Goal: Task Accomplishment & Management: Manage account settings

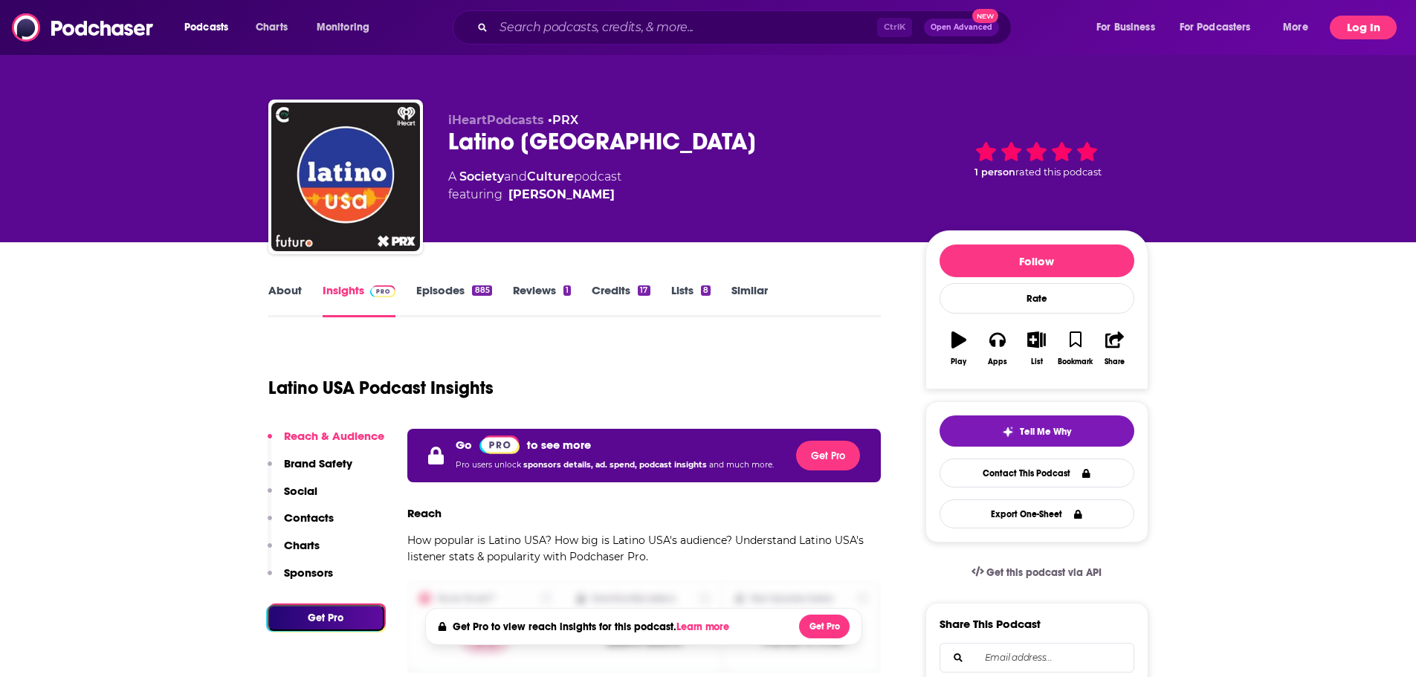
click at [1371, 26] on button "Log In" at bounding box center [1363, 28] width 67 height 24
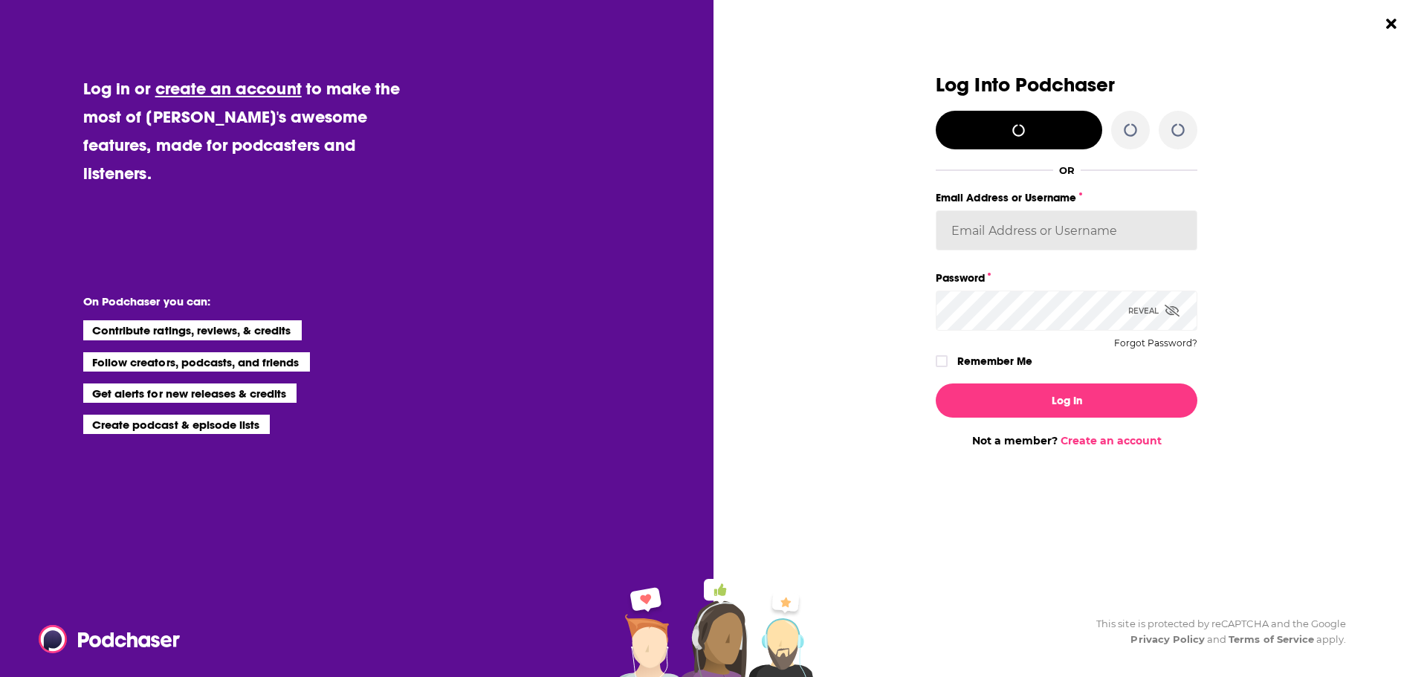
type input "OneWorldLit"
click at [1149, 309] on div "Reveal" at bounding box center [1153, 311] width 51 height 40
drag, startPoint x: 1070, startPoint y: 228, endPoint x: 917, endPoint y: 225, distance: 153.2
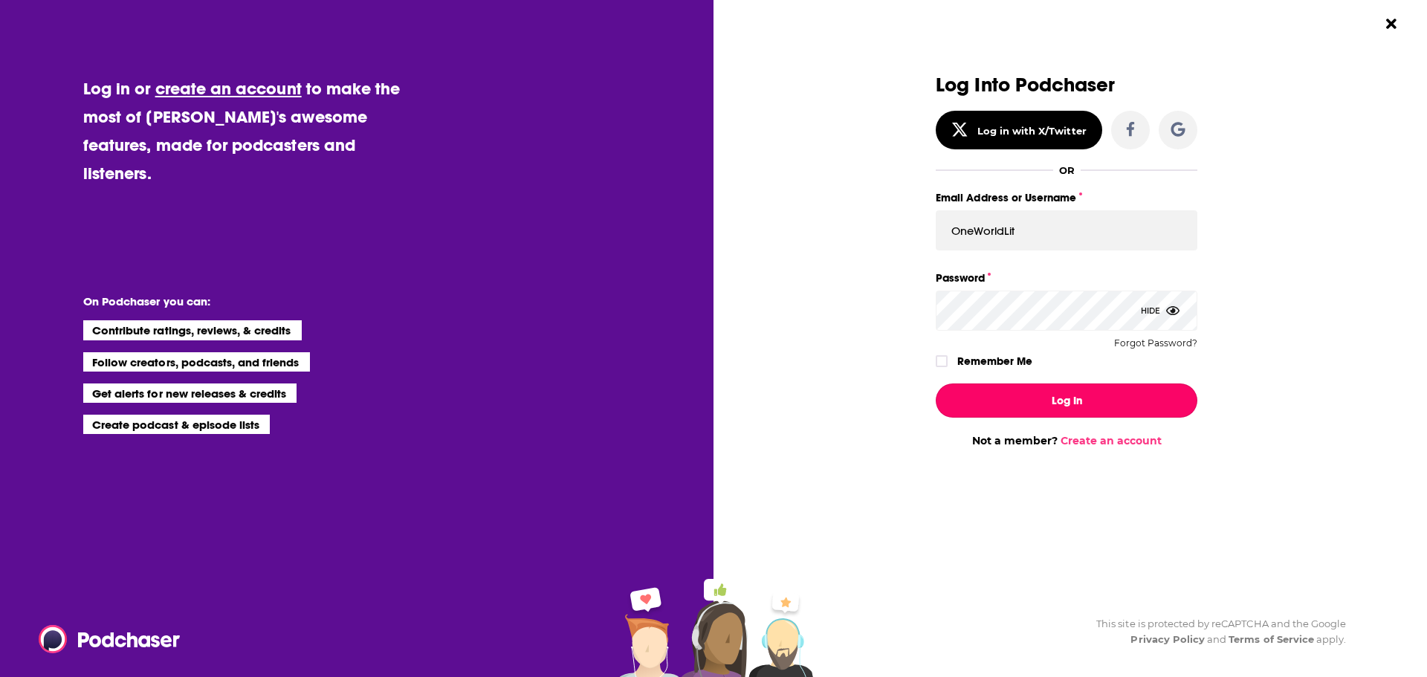
drag, startPoint x: 1092, startPoint y: 406, endPoint x: 1427, endPoint y: 361, distance: 337.5
click at [1415, 361] on div "Log Into Podchaser Log in with X/Twitter OR Email Address or Username OneWorldL…" at bounding box center [1078, 338] width 700 height 677
click at [936, 358] on label "Dialog" at bounding box center [942, 361] width 12 height 12
click at [986, 384] on button "Log In" at bounding box center [1067, 401] width 262 height 34
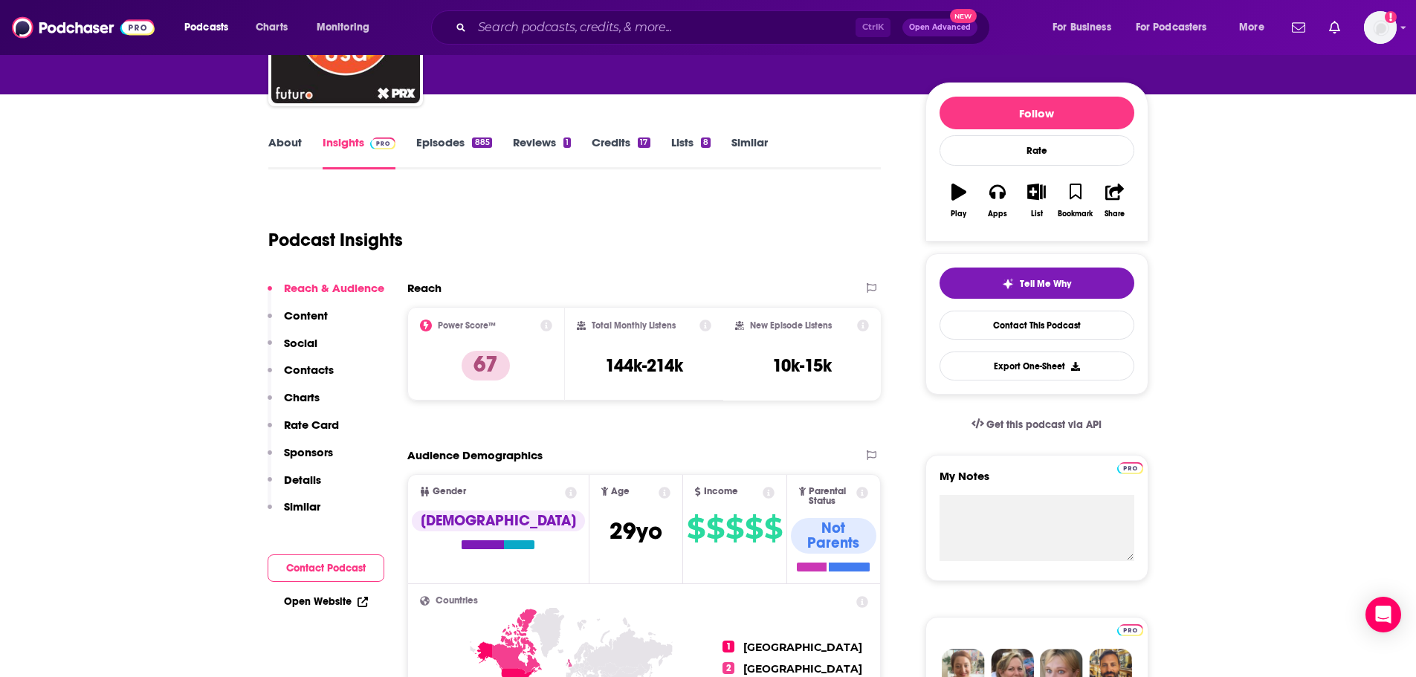
scroll to position [149, 0]
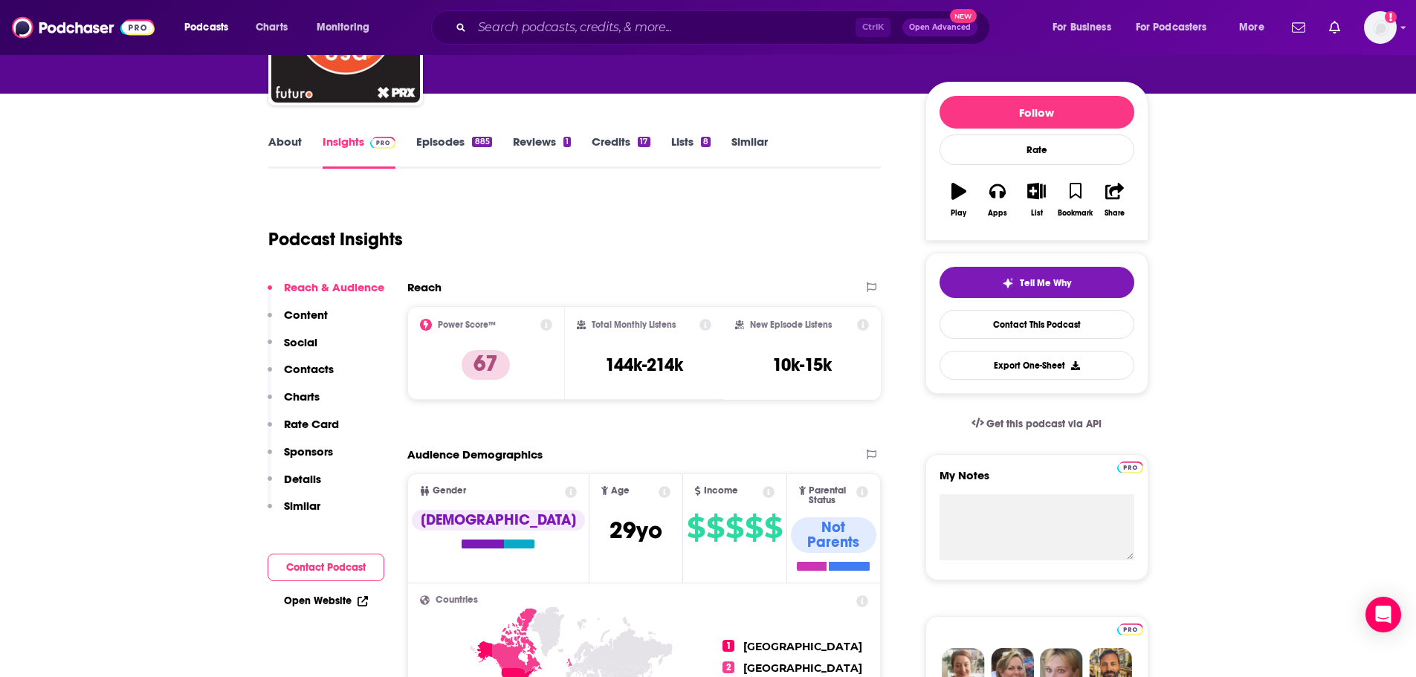
click at [550, 324] on icon at bounding box center [546, 325] width 12 height 12
click at [794, 258] on div "Podcast Insights" at bounding box center [568, 231] width 601 height 76
